Goal: Task Accomplishment & Management: Manage account settings

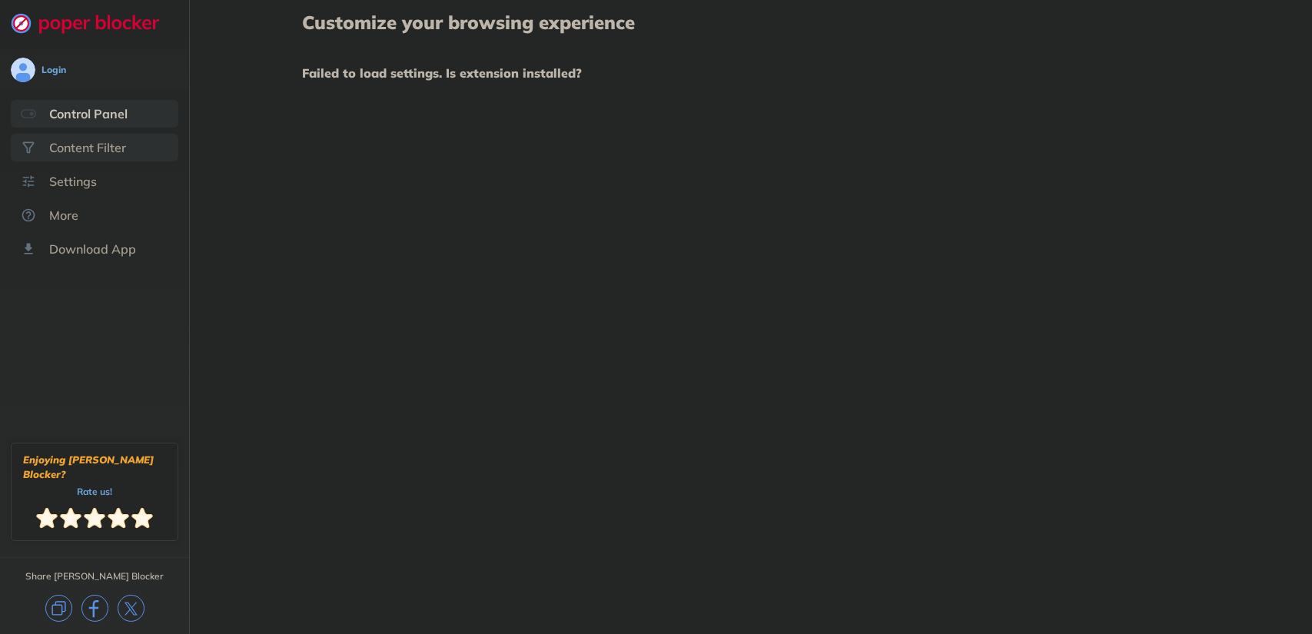
click at [64, 146] on div "Content Filter" at bounding box center [87, 147] width 77 height 15
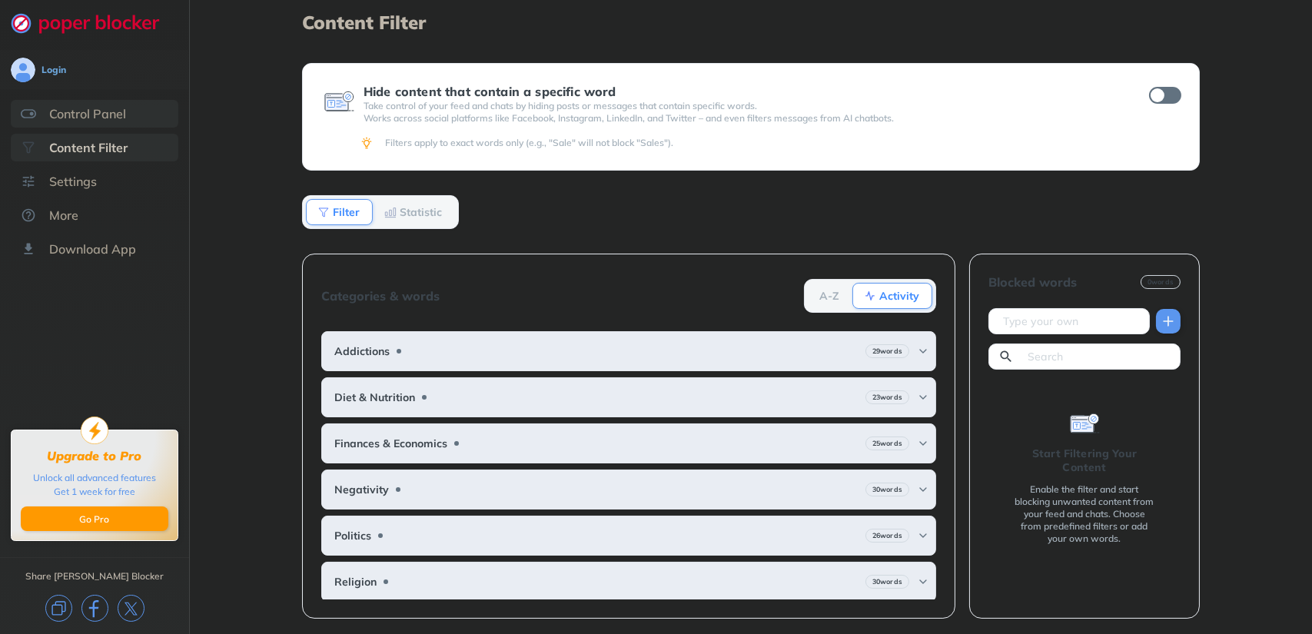
click at [86, 125] on div "Control Panel" at bounding box center [95, 114] width 168 height 28
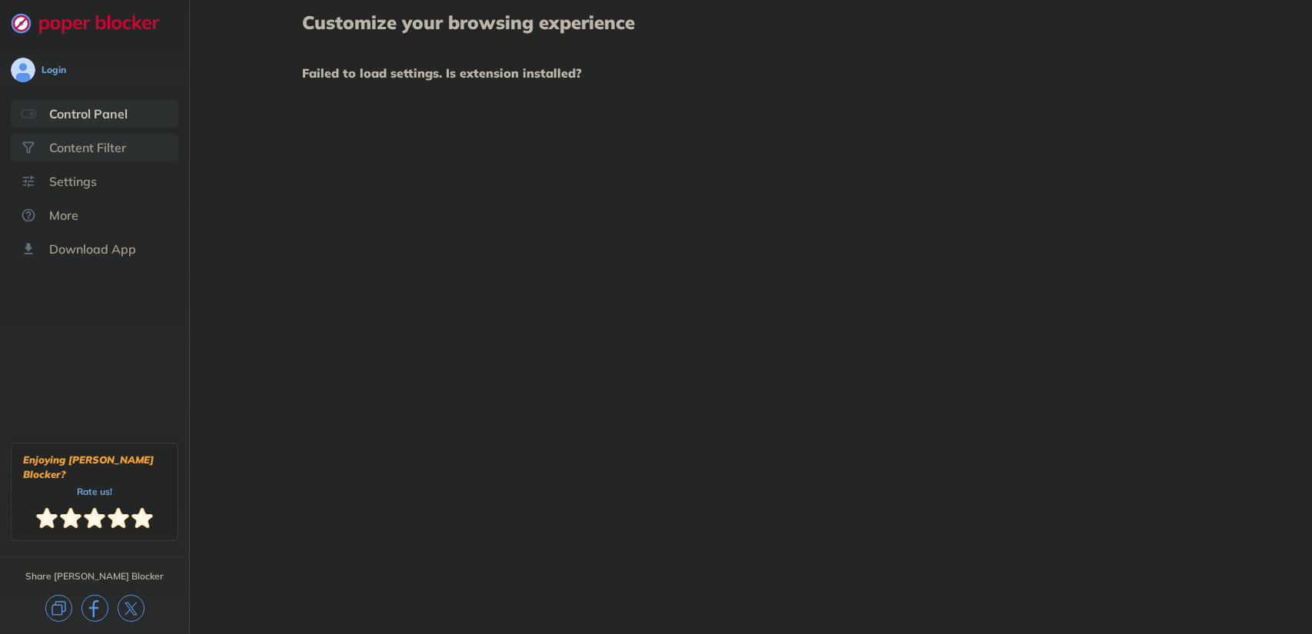
click at [92, 143] on div "Content Filter" at bounding box center [87, 147] width 77 height 15
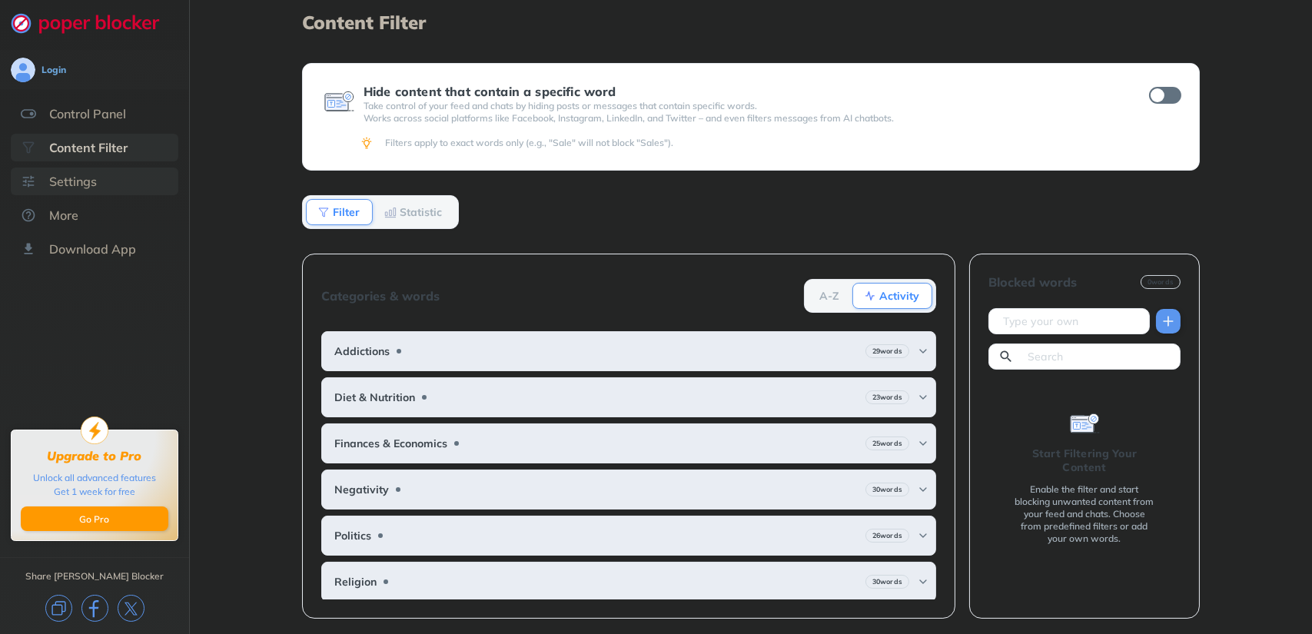
click at [119, 180] on div "Settings" at bounding box center [95, 182] width 168 height 28
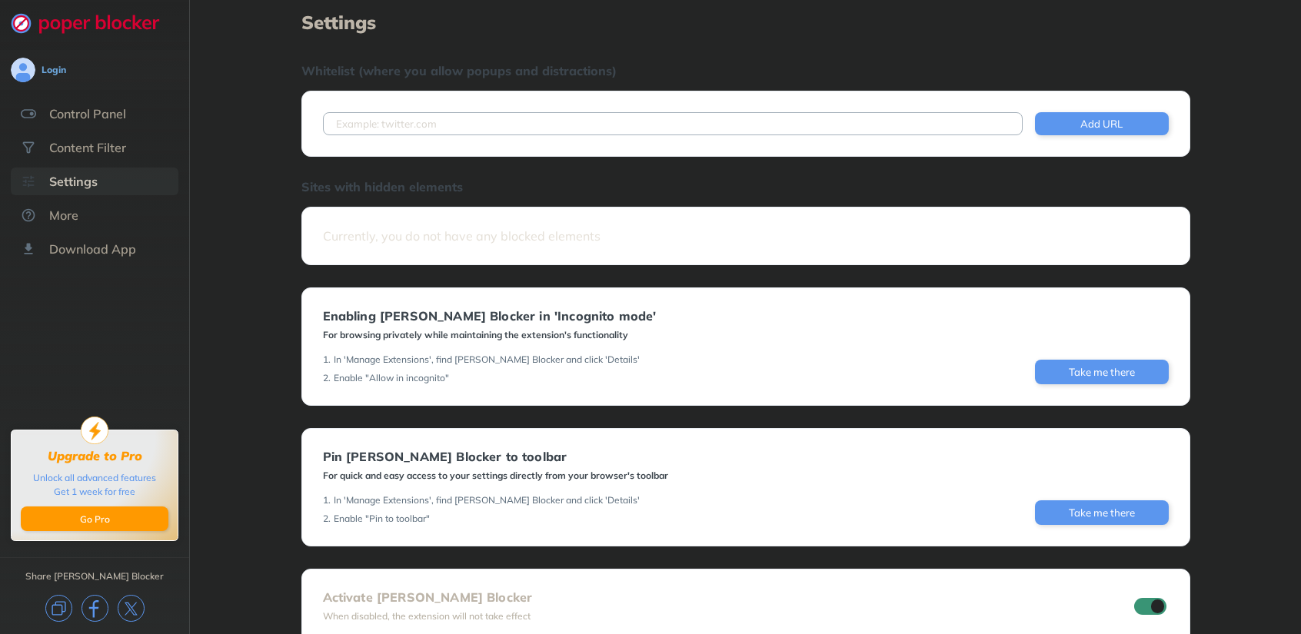
click at [504, 127] on input at bounding box center [673, 123] width 700 height 23
paste input "[URL][TECHNICAL_ID]"
click at [443, 114] on input "[URL][TECHNICAL_ID]" at bounding box center [673, 123] width 700 height 23
type input "http://127.0.0.1:8888"
click at [1098, 122] on button "Add URL" at bounding box center [1102, 123] width 134 height 23
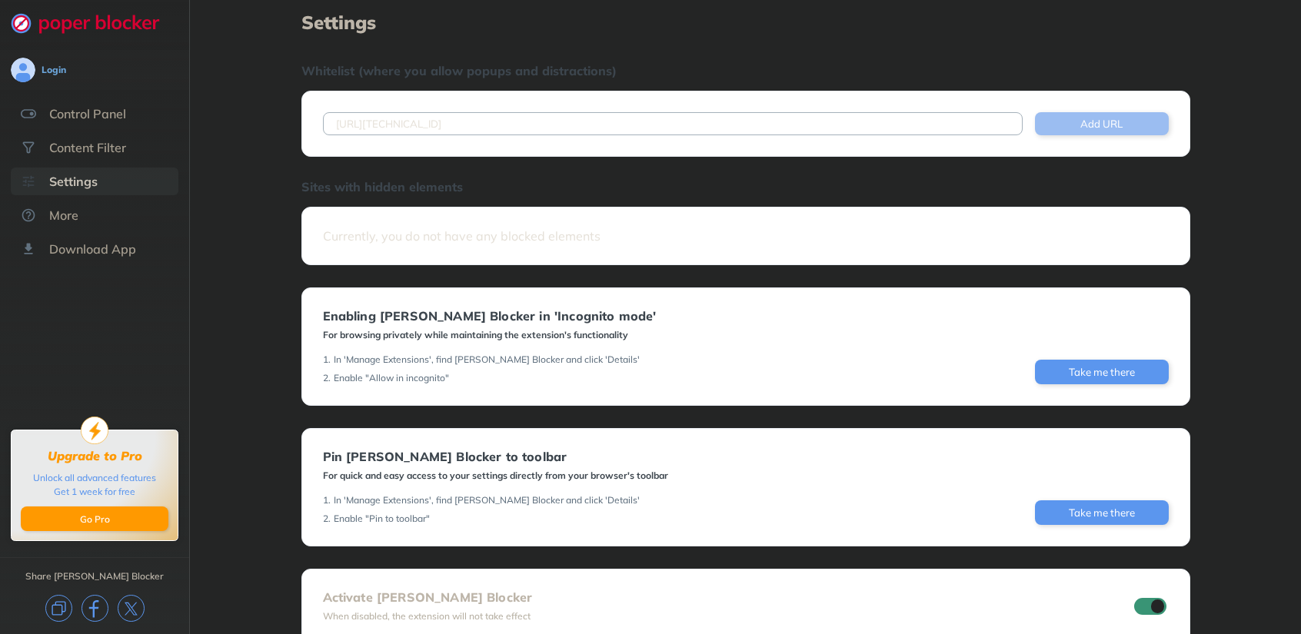
click at [1057, 122] on button "Add URL" at bounding box center [1102, 123] width 134 height 23
click at [1066, 128] on button "Add URL" at bounding box center [1102, 123] width 134 height 23
click at [1054, 115] on button "Add URL" at bounding box center [1102, 123] width 134 height 23
click at [837, 255] on div "Currently, you do not have any blocked elements" at bounding box center [745, 236] width 889 height 58
click at [182, 231] on ul "Control Panel Content Filter Settings More Download App" at bounding box center [94, 181] width 189 height 163
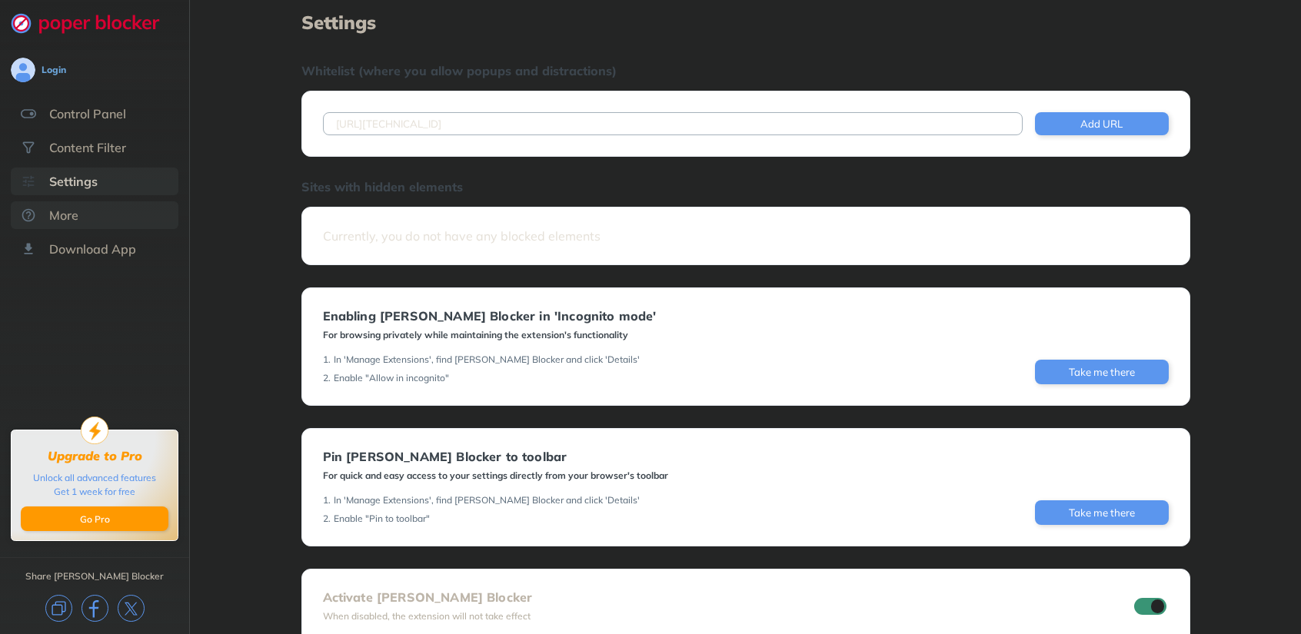
click at [95, 219] on div "More" at bounding box center [95, 215] width 168 height 28
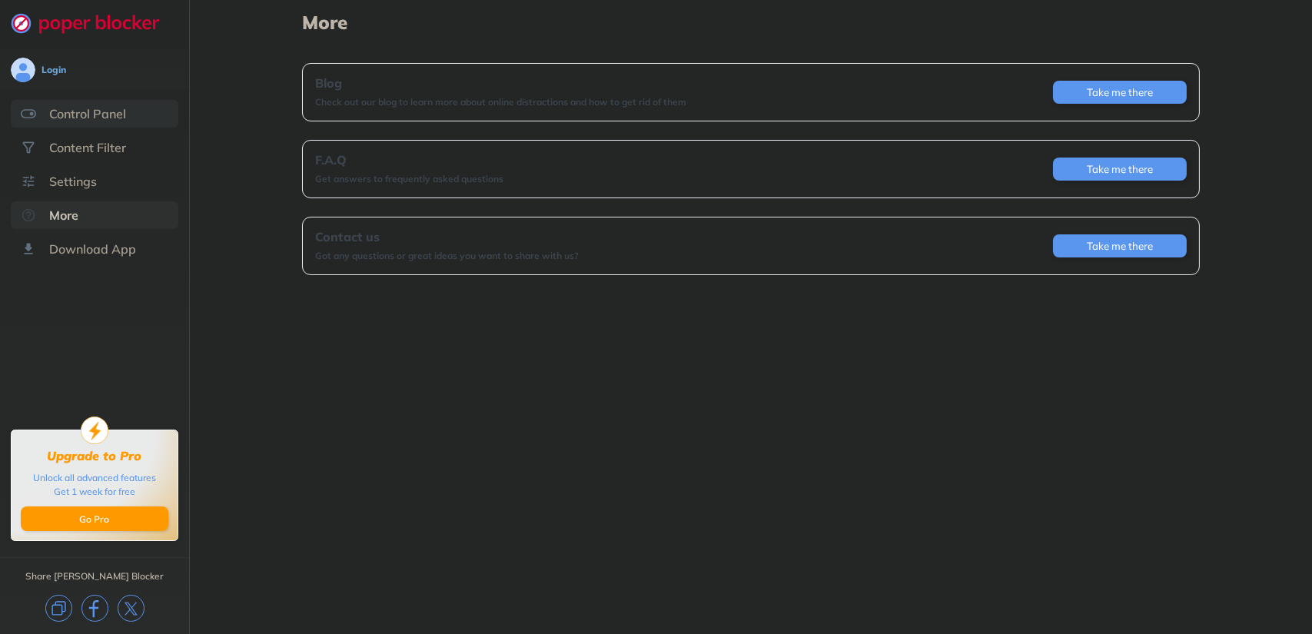
click at [126, 107] on div "Control Panel" at bounding box center [95, 114] width 168 height 28
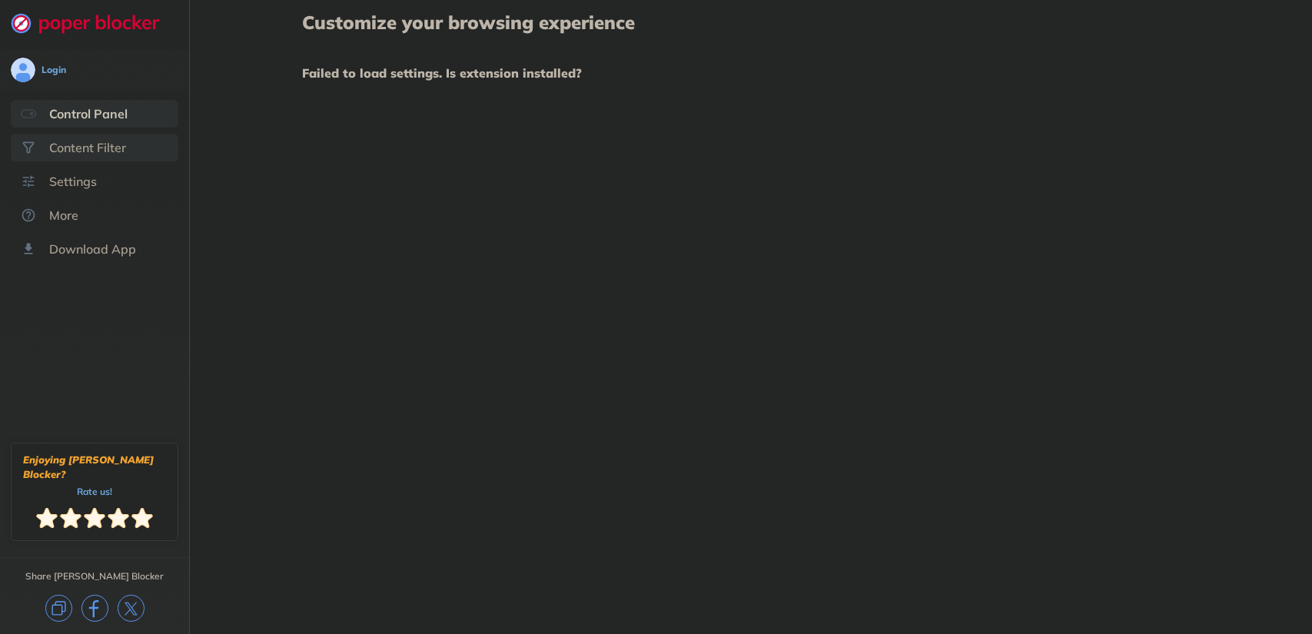
click at [101, 148] on div "Content Filter" at bounding box center [87, 147] width 77 height 15
click at [95, 255] on div "Download App" at bounding box center [92, 248] width 87 height 15
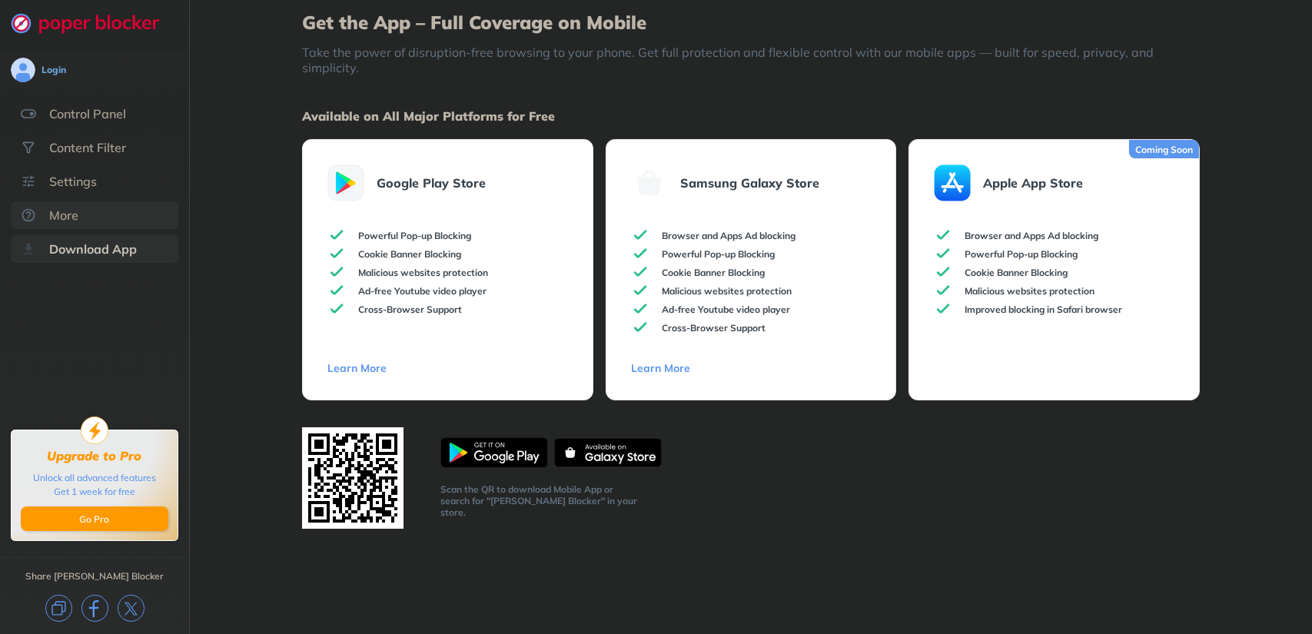
click at [85, 215] on div "More" at bounding box center [95, 215] width 168 height 28
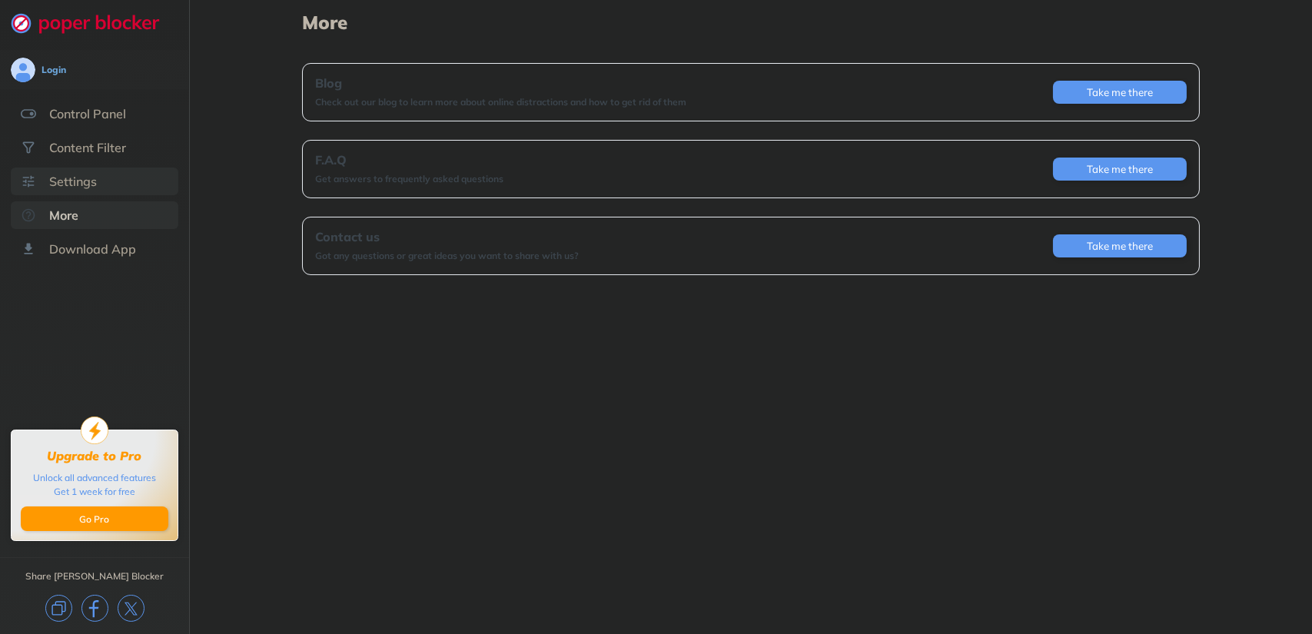
click at [91, 193] on div "Settings" at bounding box center [95, 182] width 168 height 28
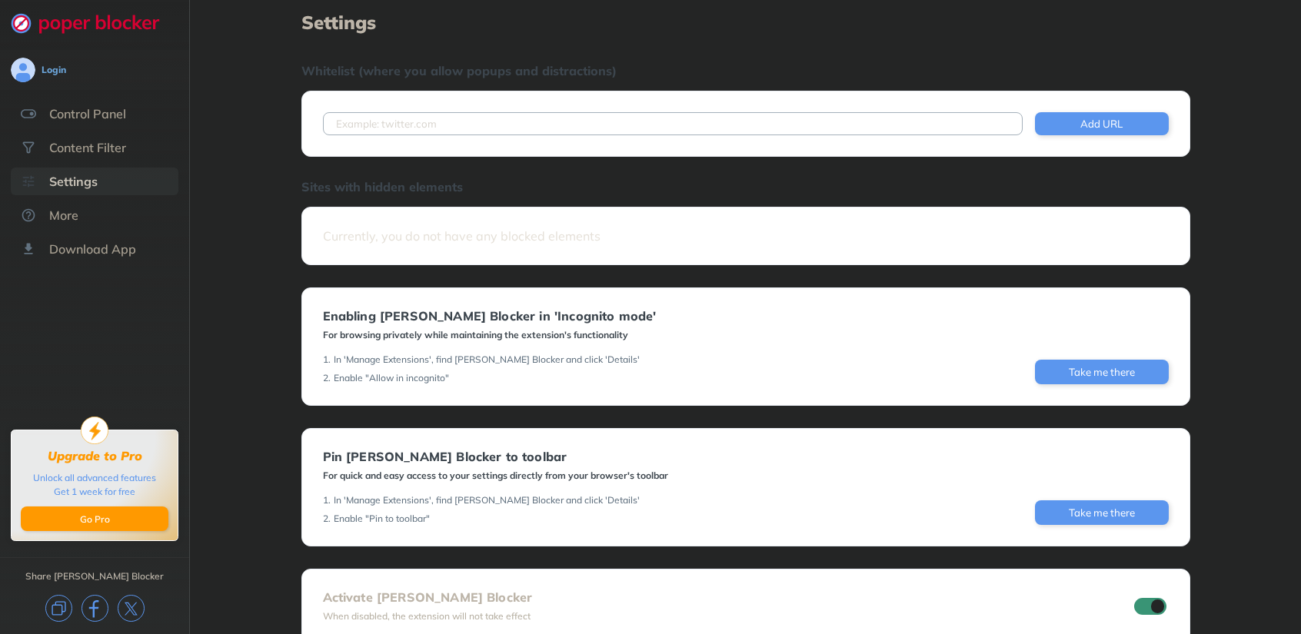
click at [384, 119] on input at bounding box center [673, 123] width 700 height 23
paste input "[URL][TECHNICAL_ID]"
drag, startPoint x: 412, startPoint y: 121, endPoint x: 998, endPoint y: 102, distance: 586.2
click at [650, 128] on input "[URL][TECHNICAL_ID]" at bounding box center [673, 123] width 700 height 23
type input "[TECHNICAL_ID]"
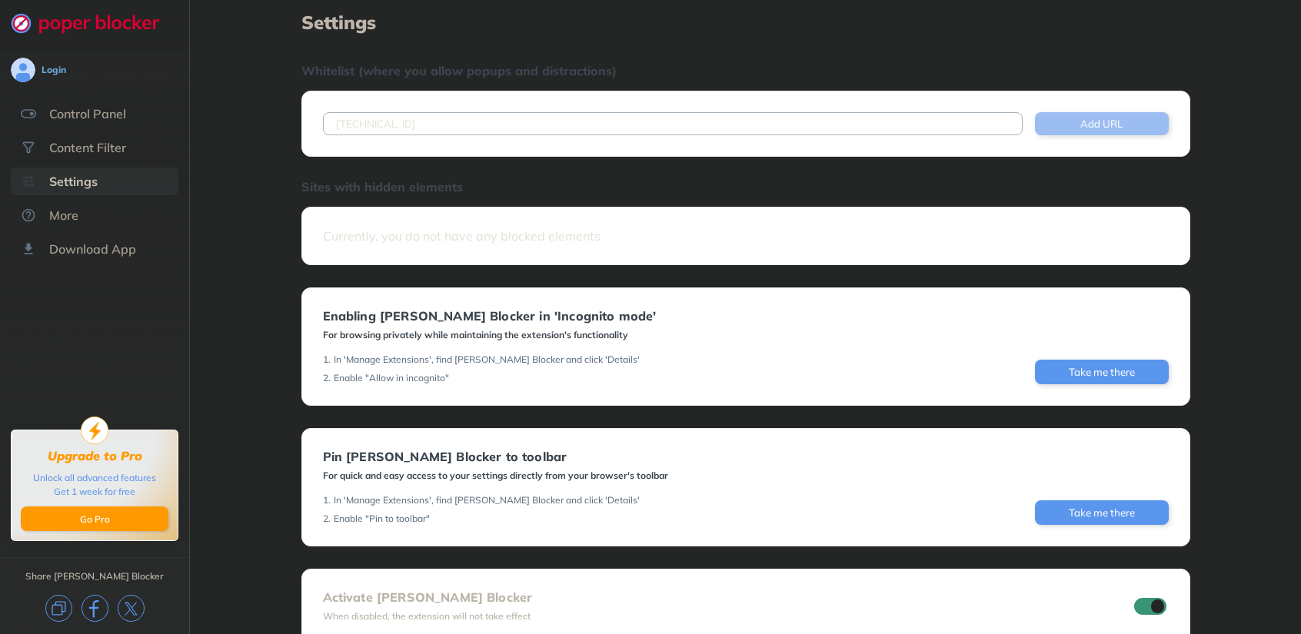
click at [1092, 119] on button "Add URL" at bounding box center [1102, 123] width 134 height 23
